Goal: Transaction & Acquisition: Purchase product/service

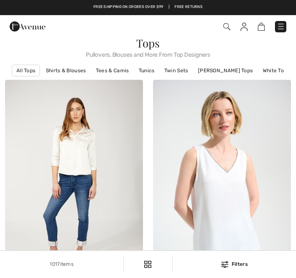
checkbox input "true"
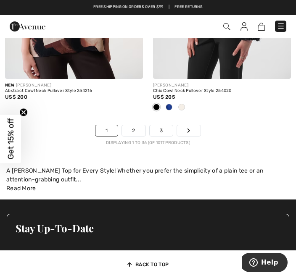
scroll to position [4622, 0]
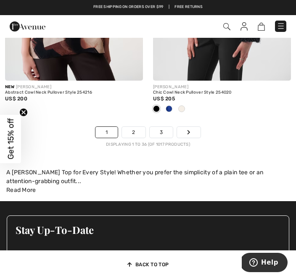
click at [134, 127] on link "2" at bounding box center [133, 132] width 23 height 11
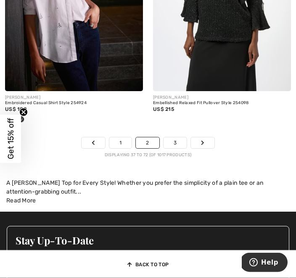
scroll to position [4694, 0]
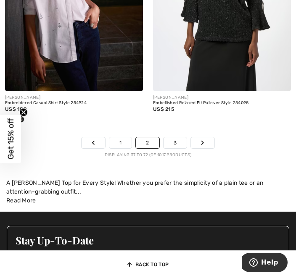
click at [179, 138] on link "3" at bounding box center [175, 143] width 23 height 11
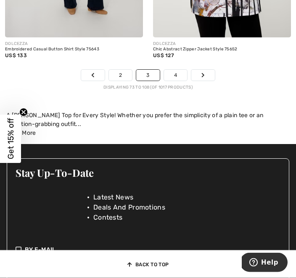
scroll to position [4612, 0]
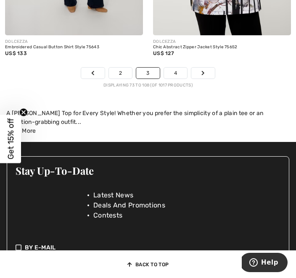
click at [180, 68] on link "4" at bounding box center [175, 73] width 23 height 11
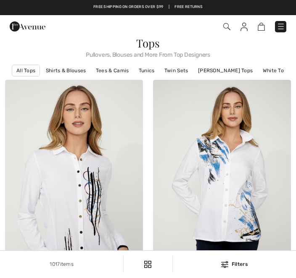
checkbox input "true"
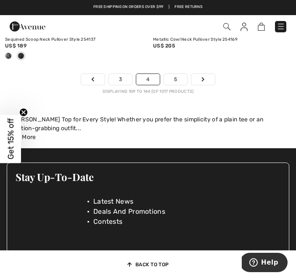
scroll to position [4670, 0]
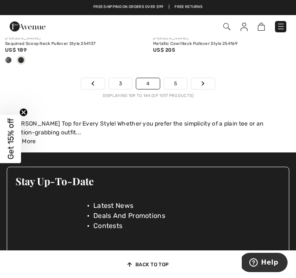
click at [179, 78] on link "5" at bounding box center [175, 83] width 23 height 11
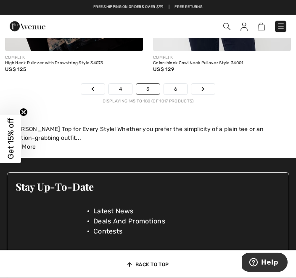
scroll to position [4707, 0]
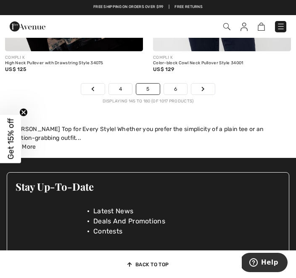
click at [179, 84] on link "6" at bounding box center [175, 89] width 23 height 11
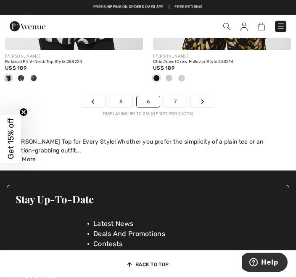
scroll to position [4604, 0]
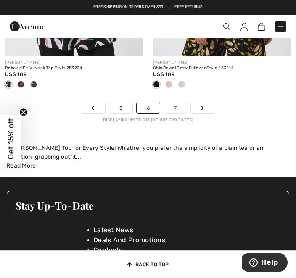
click at [179, 103] on link "7" at bounding box center [175, 108] width 23 height 11
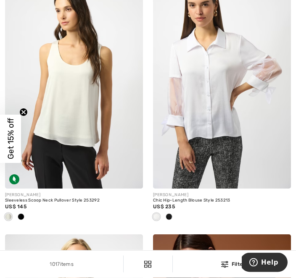
scroll to position [2093, 0]
